Goal: Information Seeking & Learning: Learn about a topic

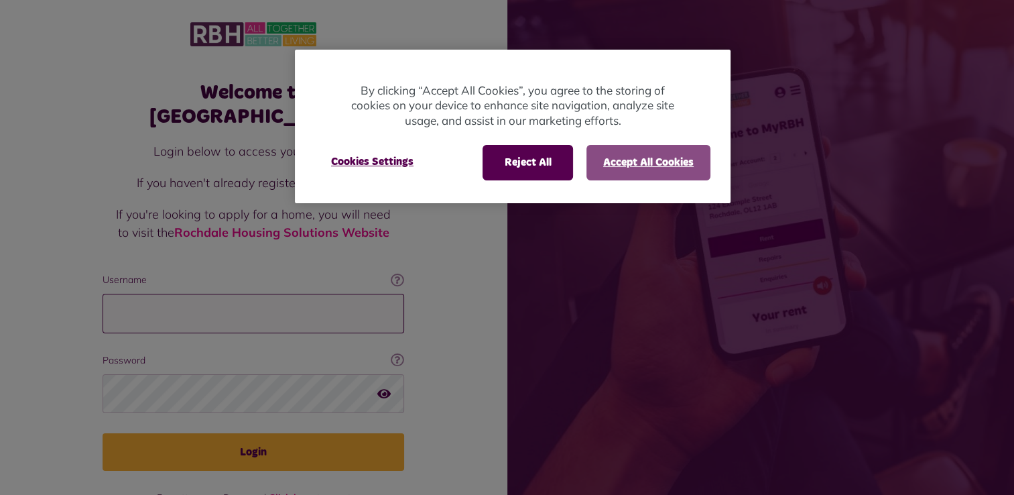
type input "**********"
click at [640, 168] on button "Accept All Cookies" at bounding box center [648, 162] width 124 height 35
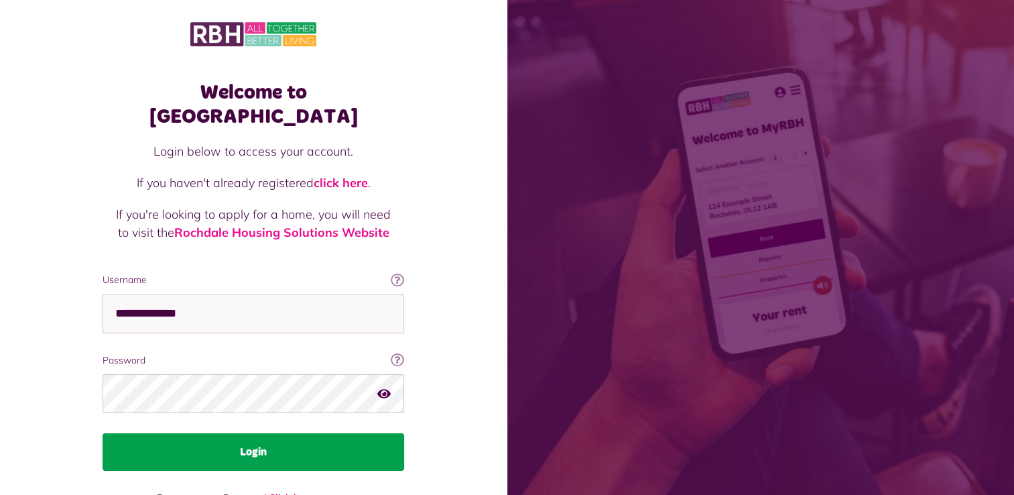
click at [257, 436] on button "Login" at bounding box center [254, 452] width 302 height 38
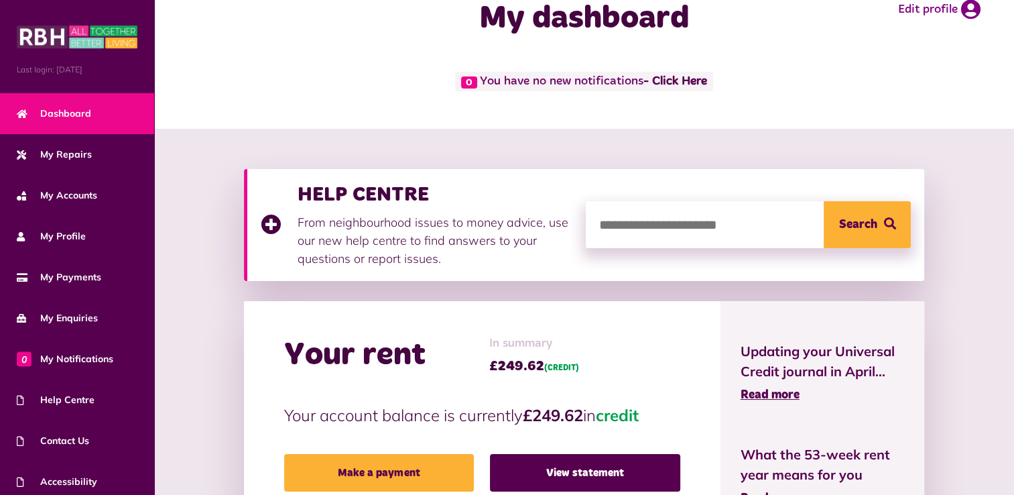
scroll to position [134, 0]
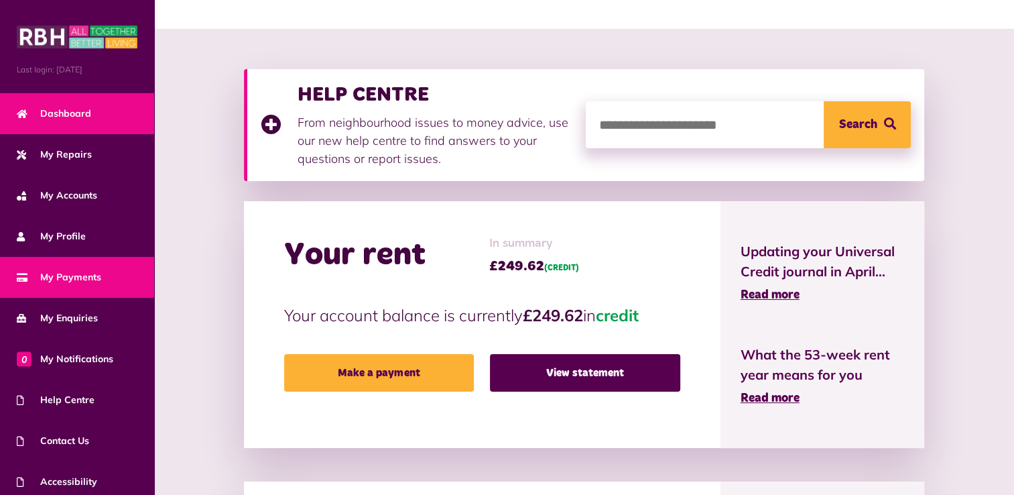
click at [79, 275] on span "My Payments" at bounding box center [59, 277] width 84 height 14
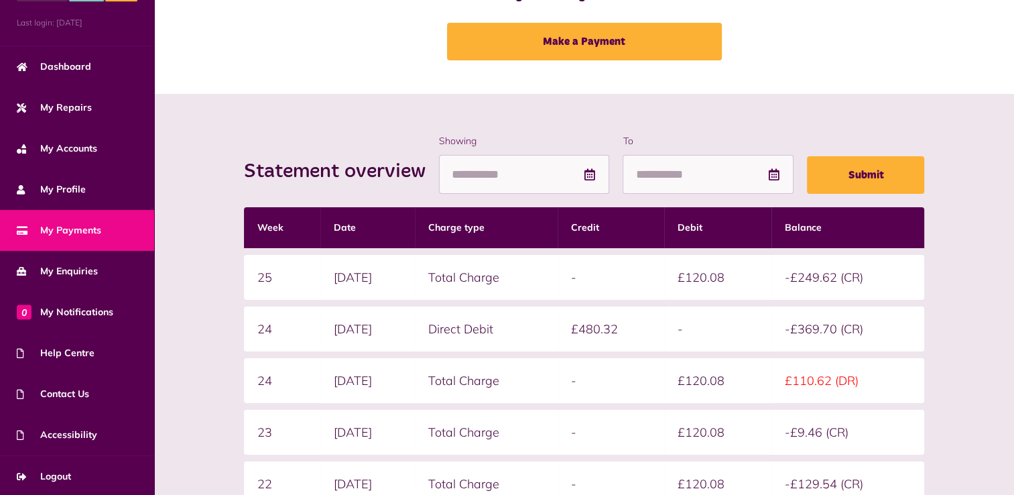
scroll to position [67, 0]
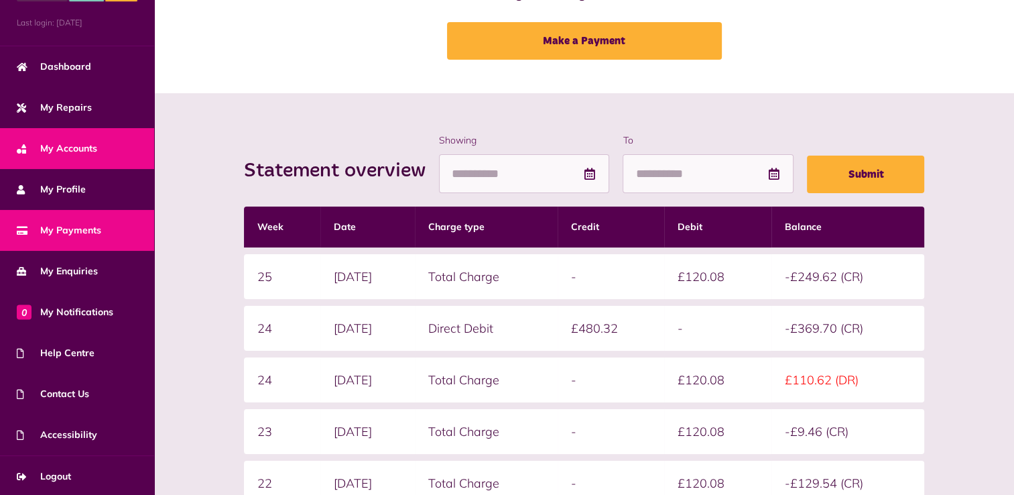
click at [80, 143] on span "My Accounts" at bounding box center [57, 148] width 80 height 14
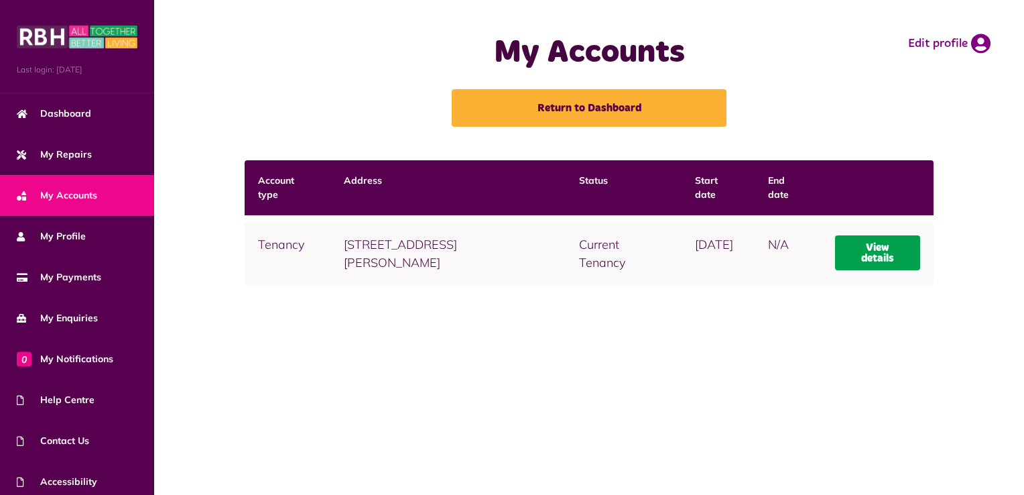
click at [897, 259] on link "View details" at bounding box center [878, 252] width 86 height 35
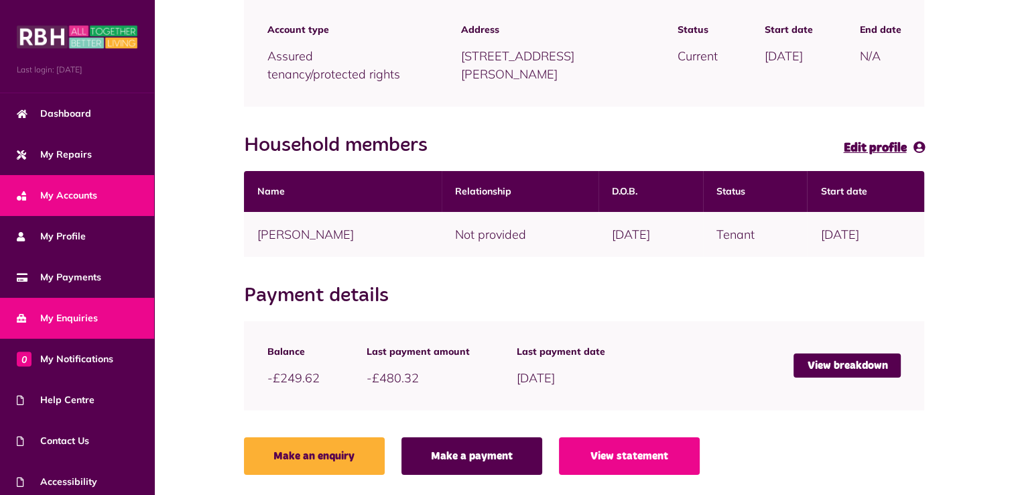
scroll to position [47, 0]
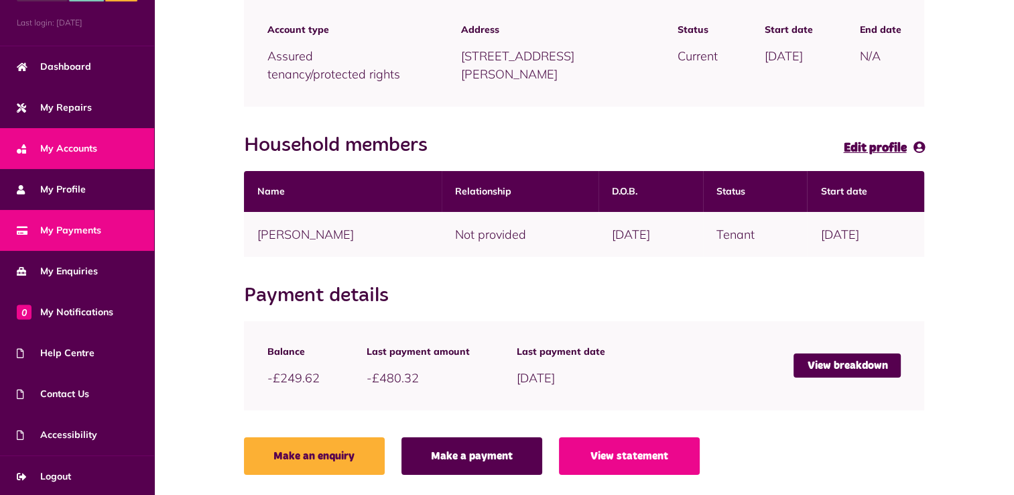
click at [92, 229] on span "My Payments" at bounding box center [59, 230] width 84 height 14
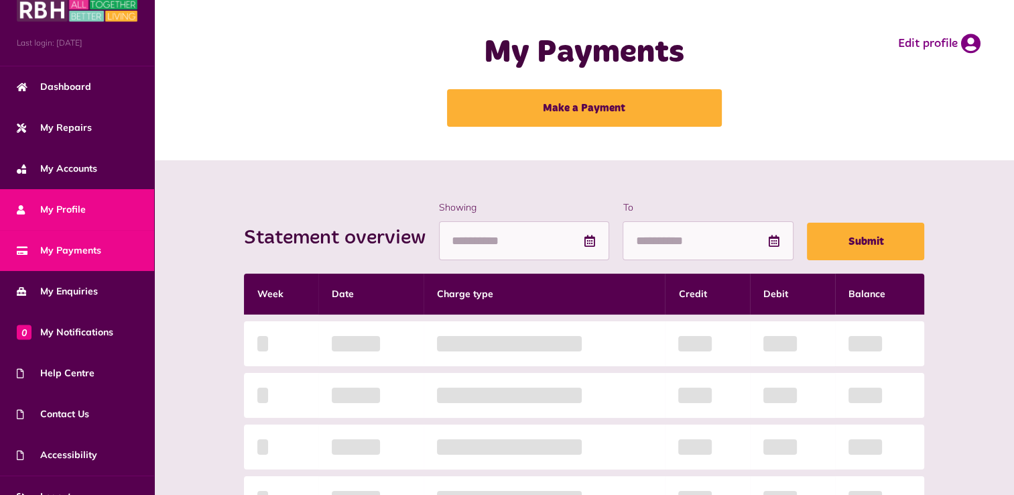
scroll to position [47, 0]
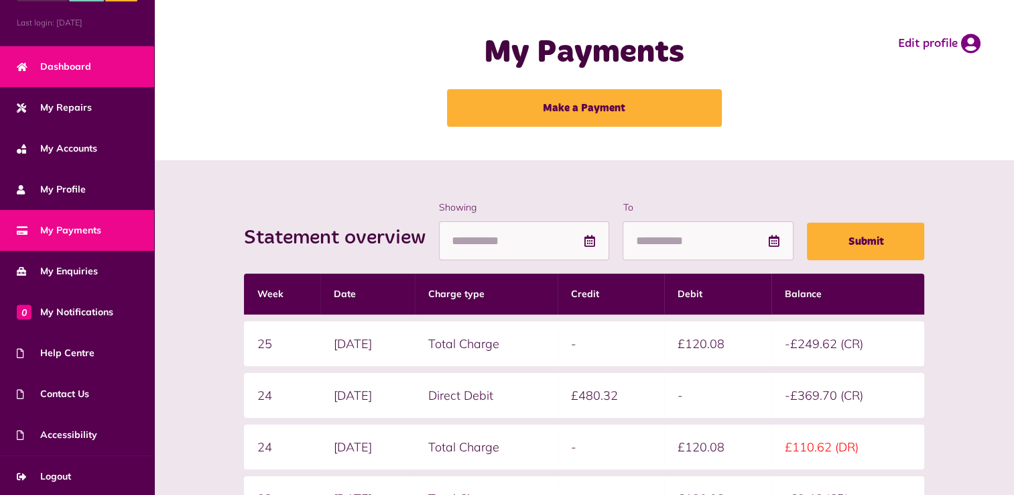
click at [89, 64] on span "Dashboard" at bounding box center [54, 67] width 74 height 14
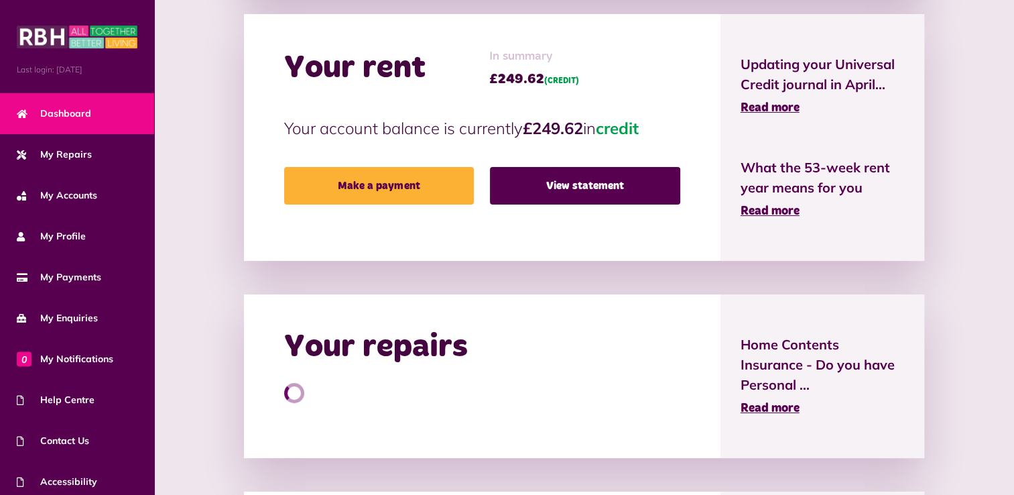
scroll to position [335, 0]
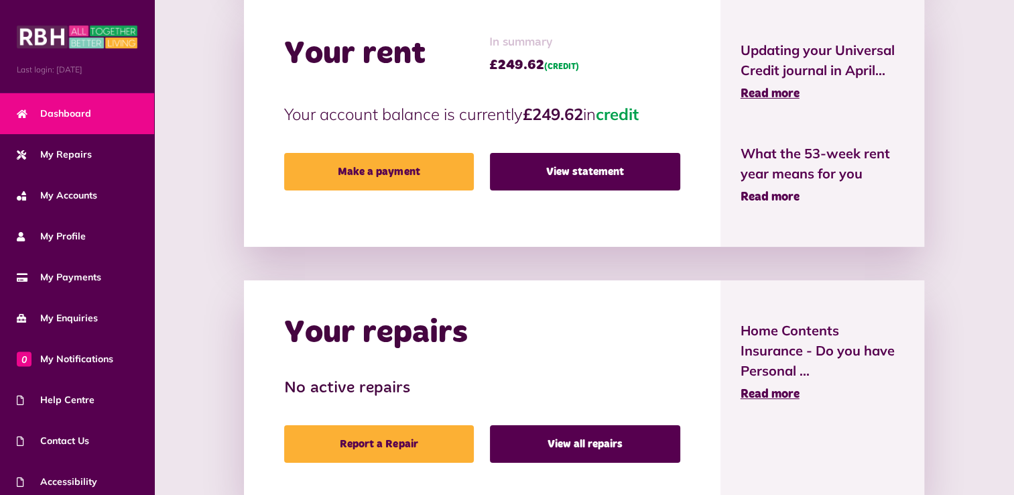
click at [772, 198] on span "Read more" at bounding box center [770, 197] width 59 height 12
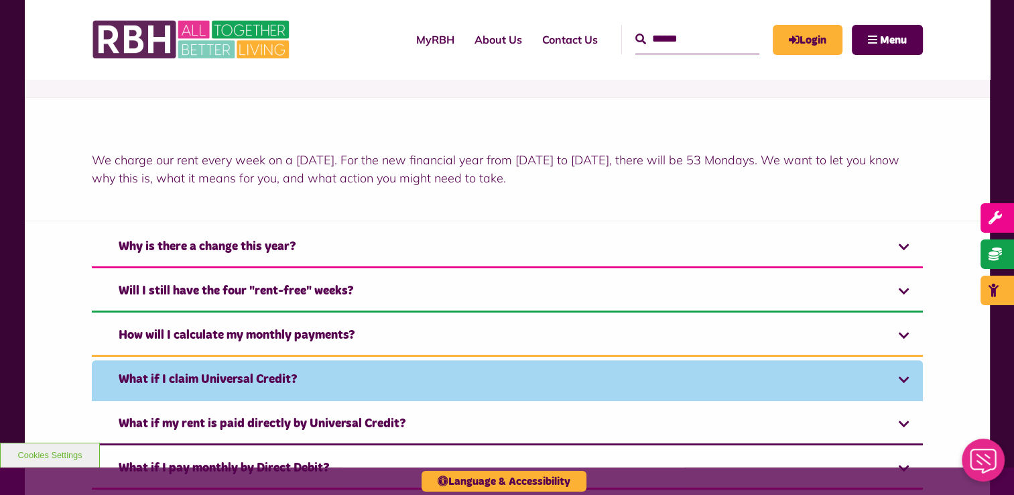
scroll to position [335, 0]
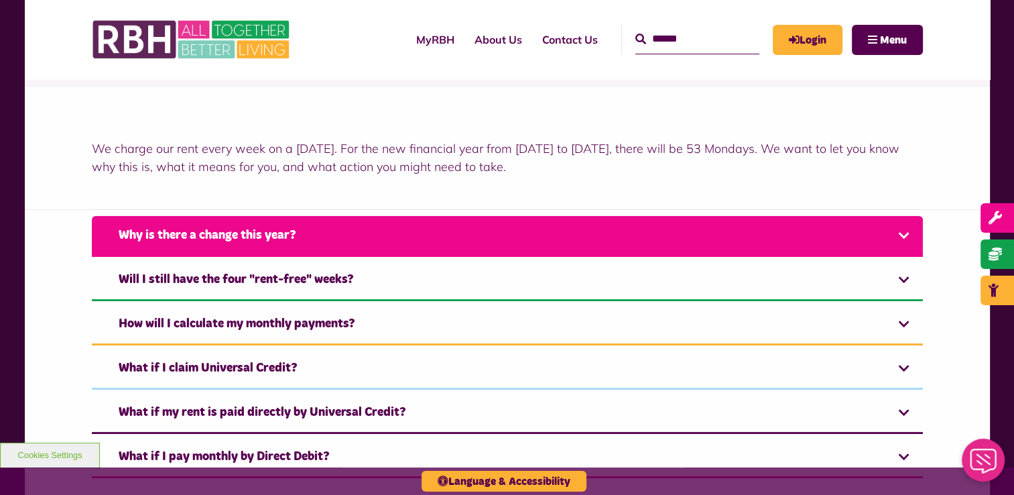
click at [403, 240] on link "Why is there a change this year?" at bounding box center [507, 236] width 831 height 41
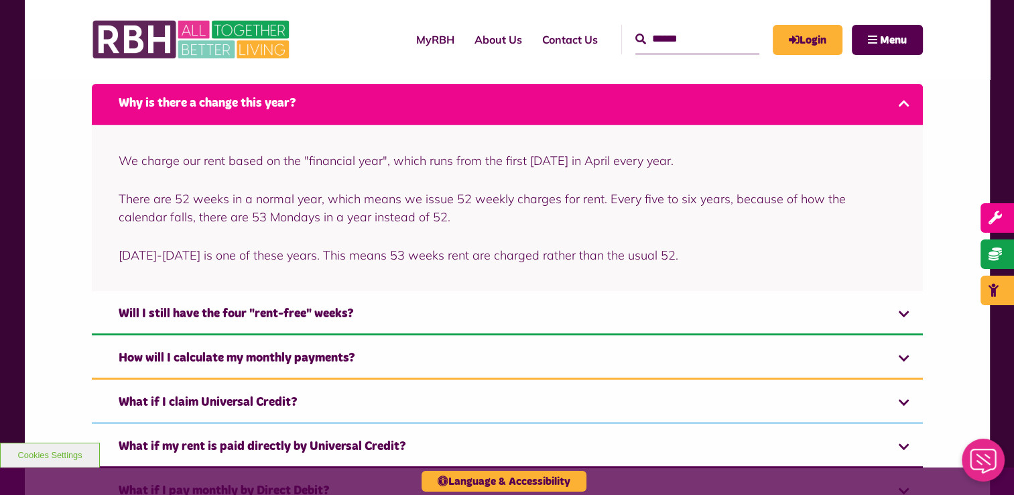
scroll to position [469, 0]
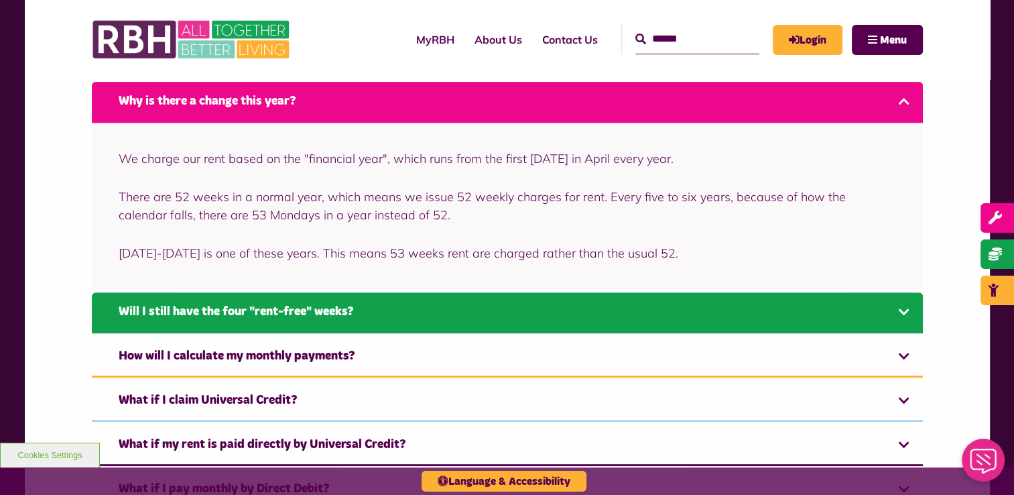
click at [375, 315] on link "Will I still have the four "rent-free" weeks?" at bounding box center [507, 312] width 831 height 41
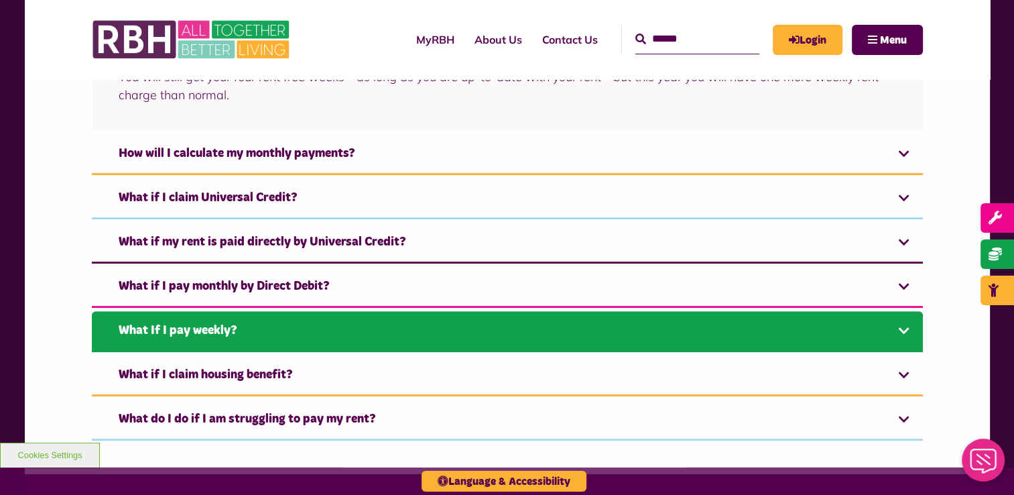
scroll to position [528, 0]
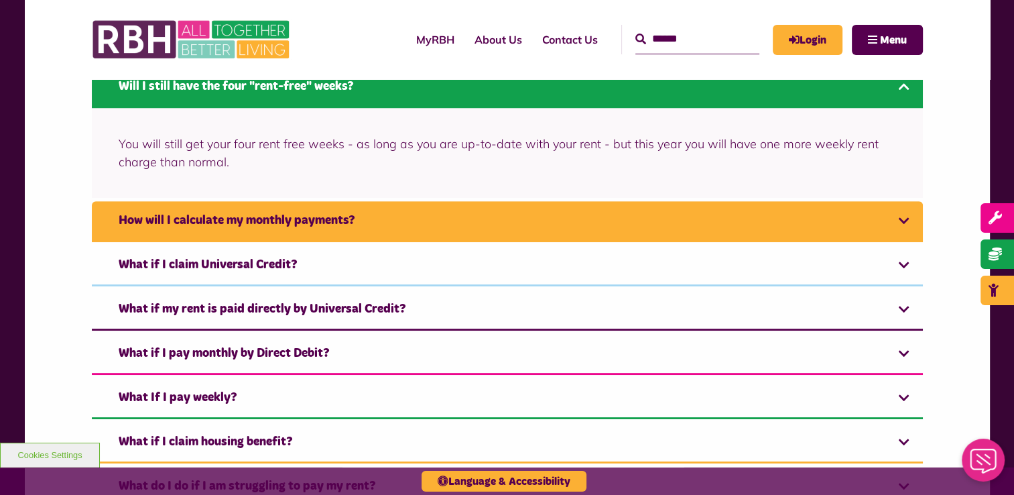
click at [367, 223] on link "How will I calculate my monthly payments?" at bounding box center [507, 221] width 831 height 41
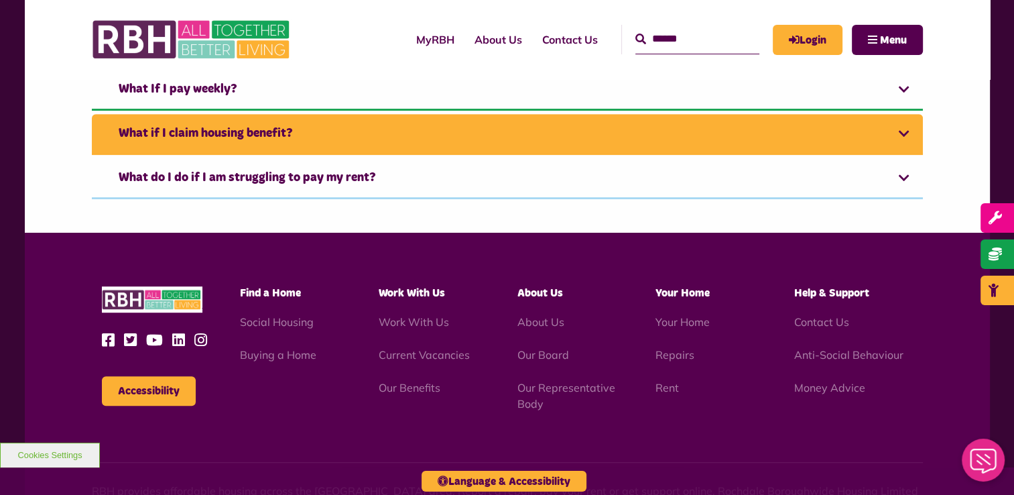
scroll to position [907, 0]
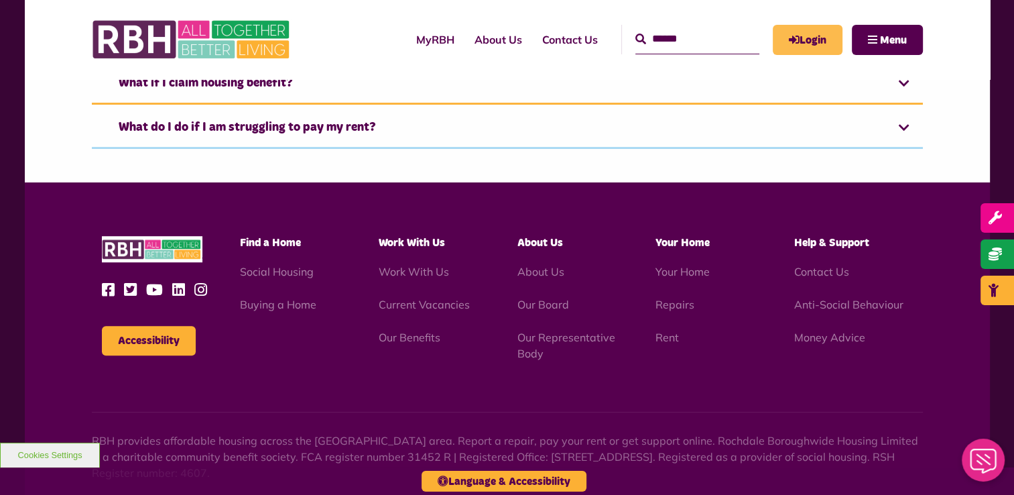
click at [807, 39] on link "Login" at bounding box center [808, 40] width 70 height 30
